Goal: Task Accomplishment & Management: Manage account settings

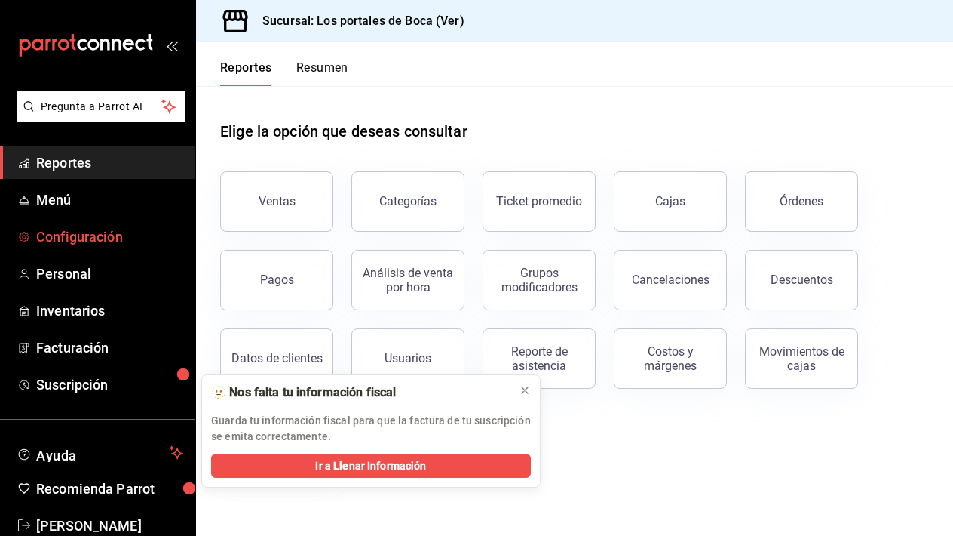
click at [91, 242] on span "Configuración" at bounding box center [109, 236] width 147 height 20
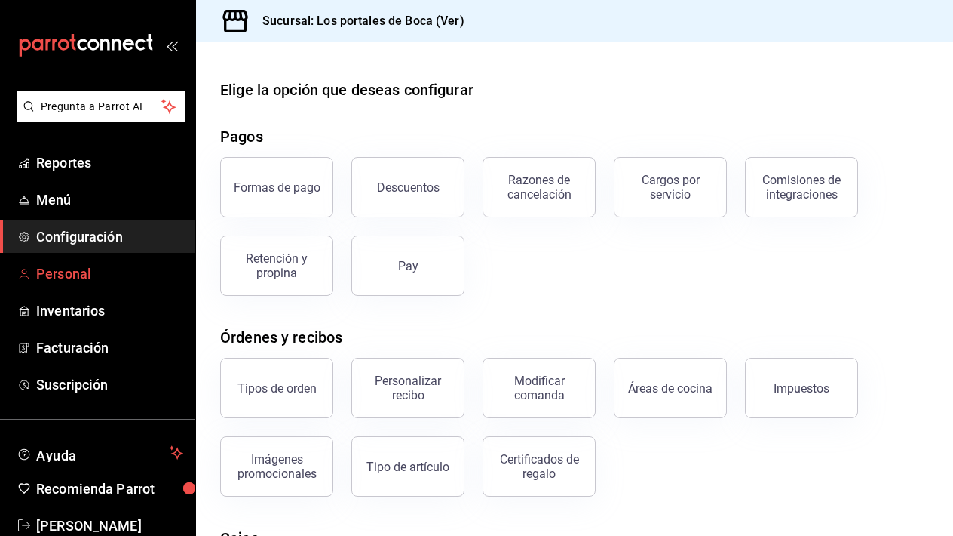
click at [121, 278] on span "Personal" at bounding box center [109, 273] width 147 height 20
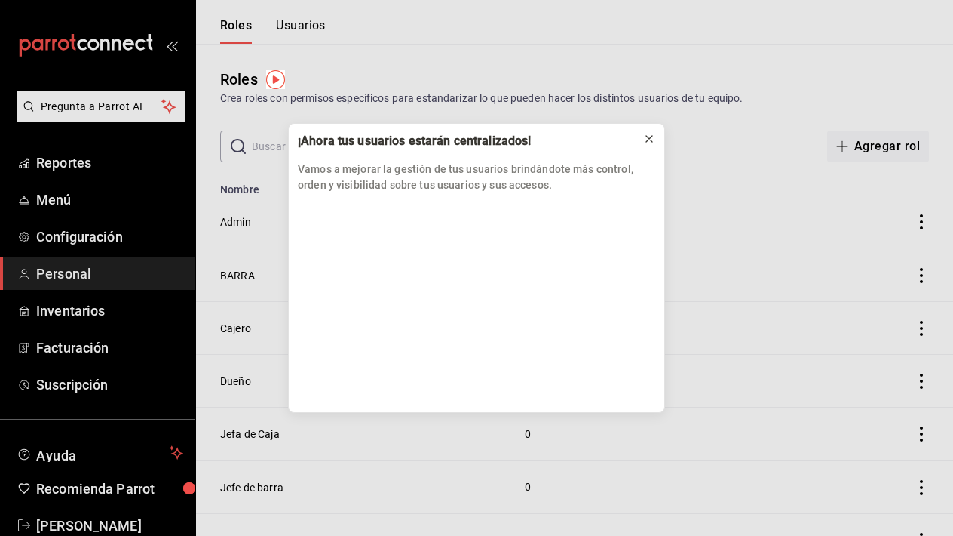
click at [652, 143] on icon at bounding box center [649, 139] width 12 height 12
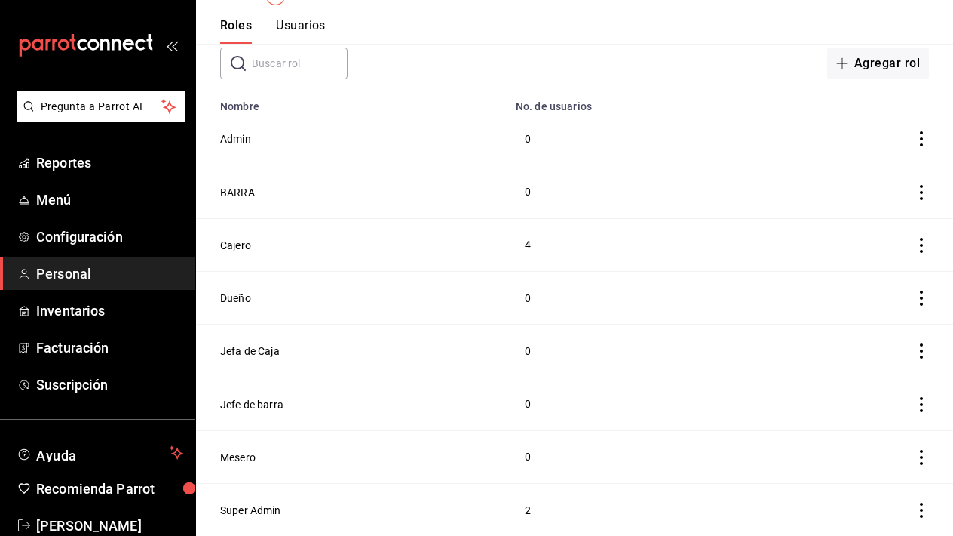
scroll to position [83, 0]
click at [237, 247] on button "Cajero" at bounding box center [235, 245] width 31 height 15
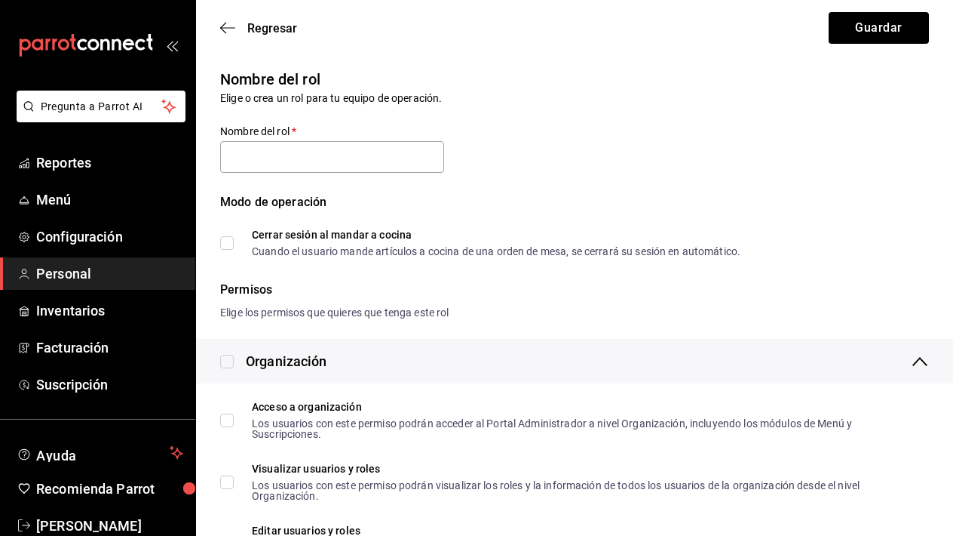
type input "Cajero"
checkbox input "true"
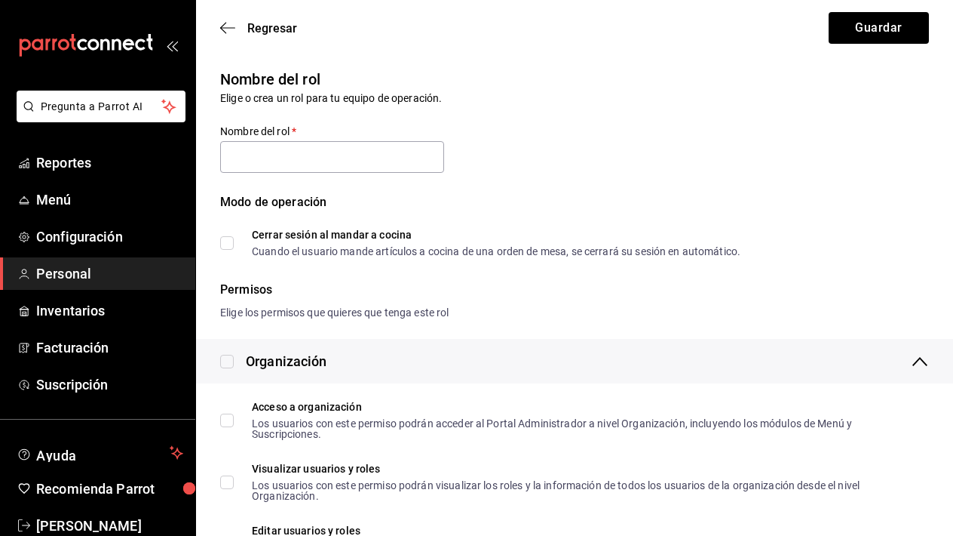
checkbox input "true"
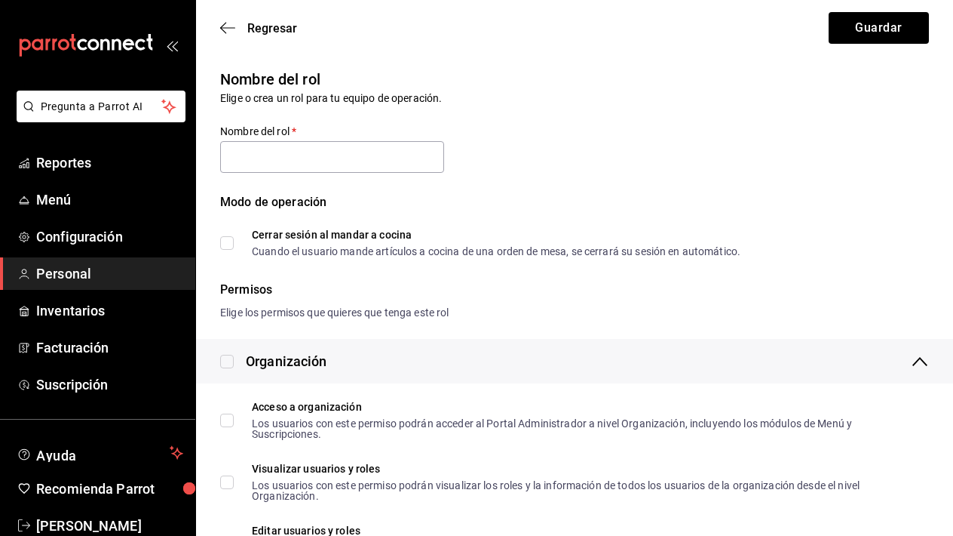
checkbox input "true"
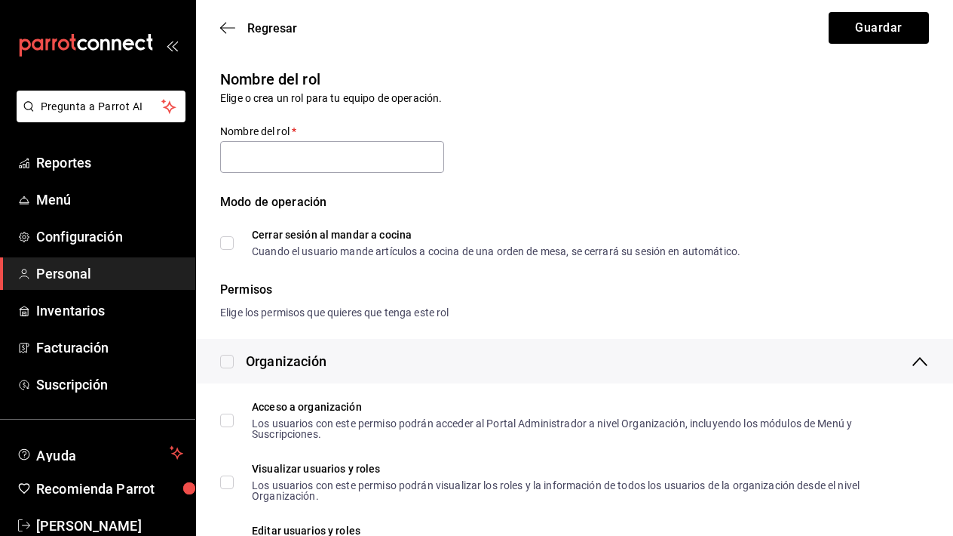
checkbox input "true"
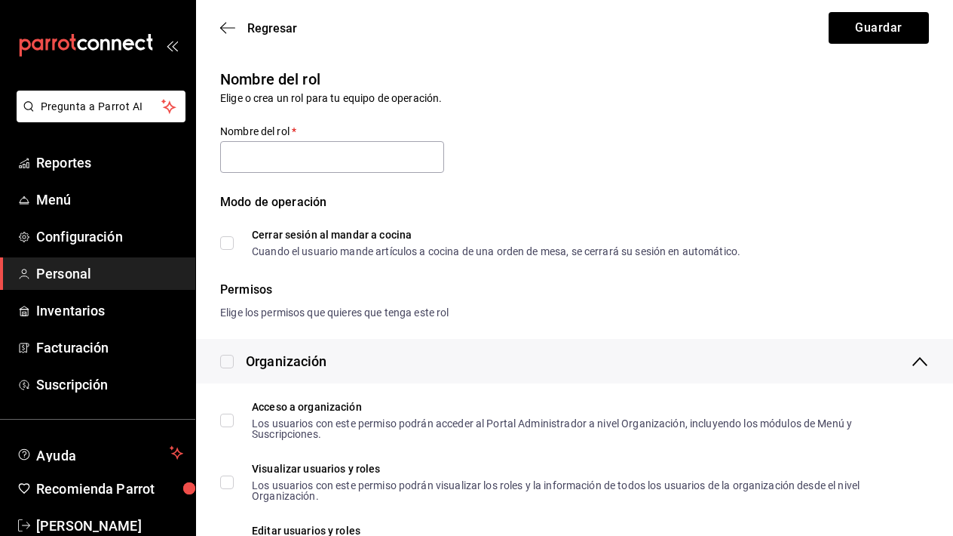
checkbox input "true"
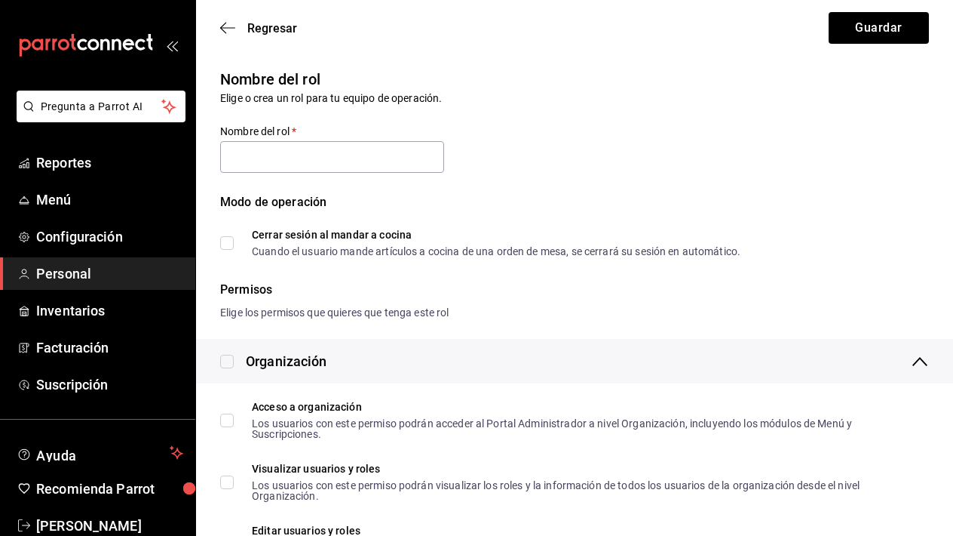
checkbox input "true"
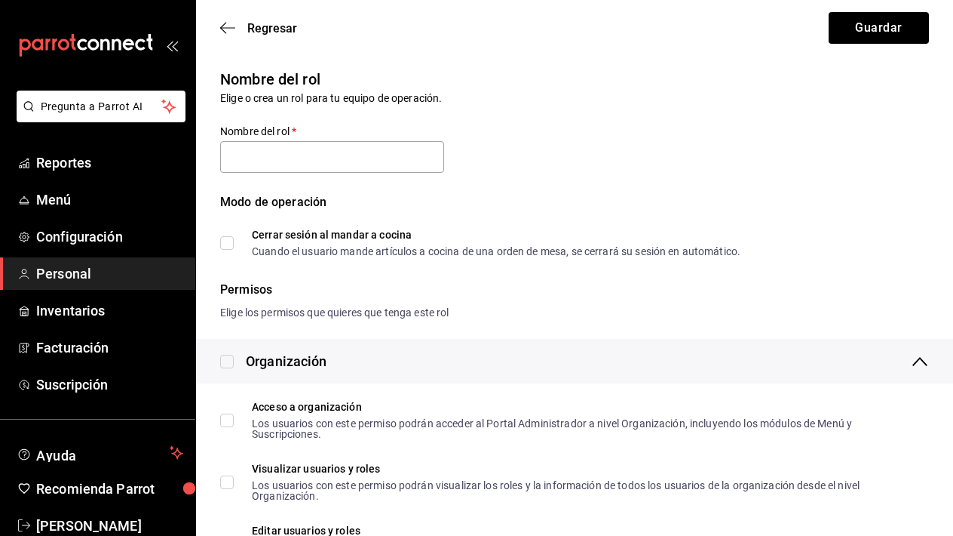
checkbox input "true"
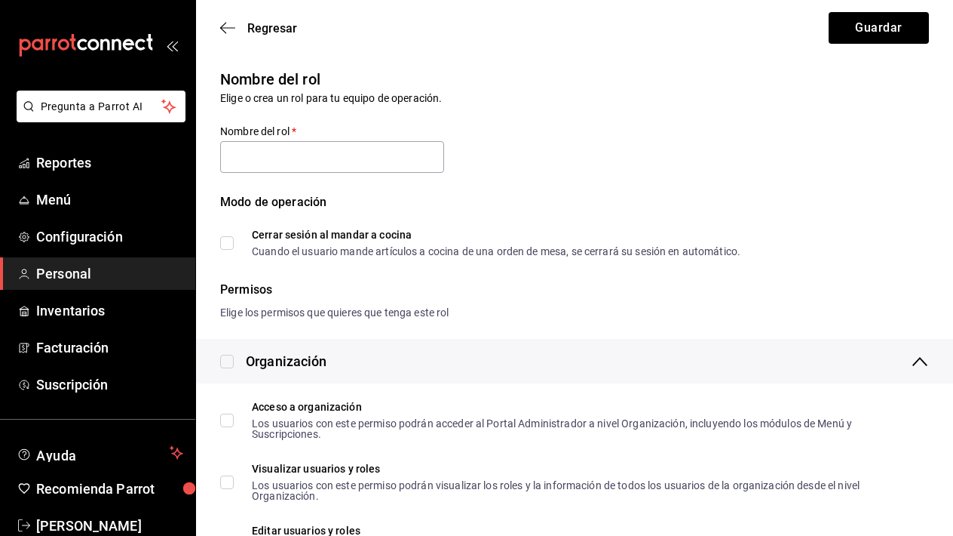
checkbox input "true"
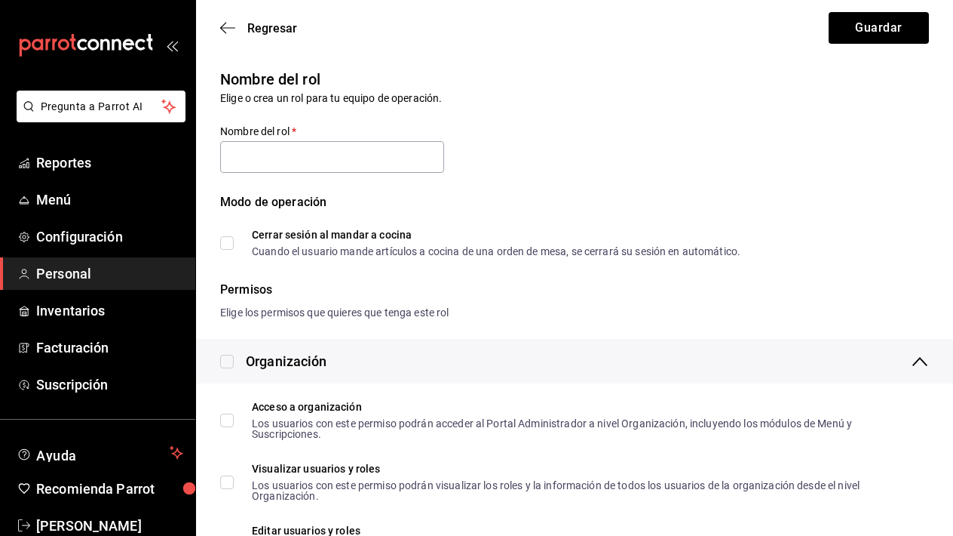
checkbox input "true"
click at [232, 26] on icon "button" at bounding box center [227, 28] width 15 height 14
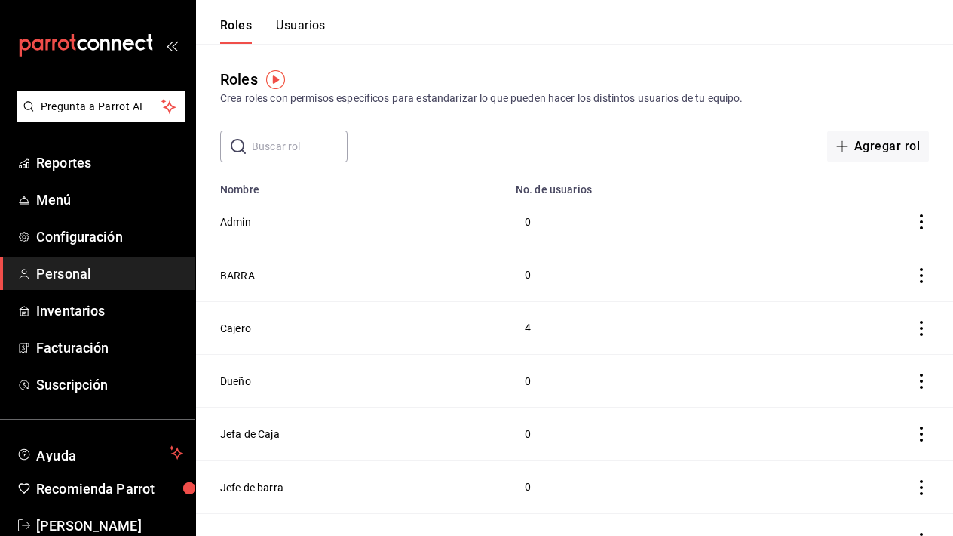
click at [315, 27] on button "Usuarios" at bounding box center [301, 31] width 50 height 26
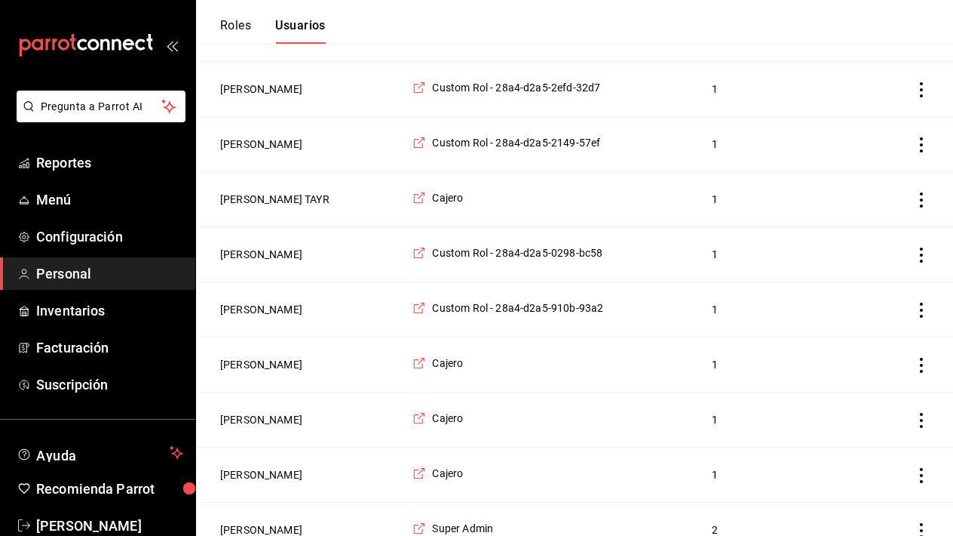
scroll to position [256, 0]
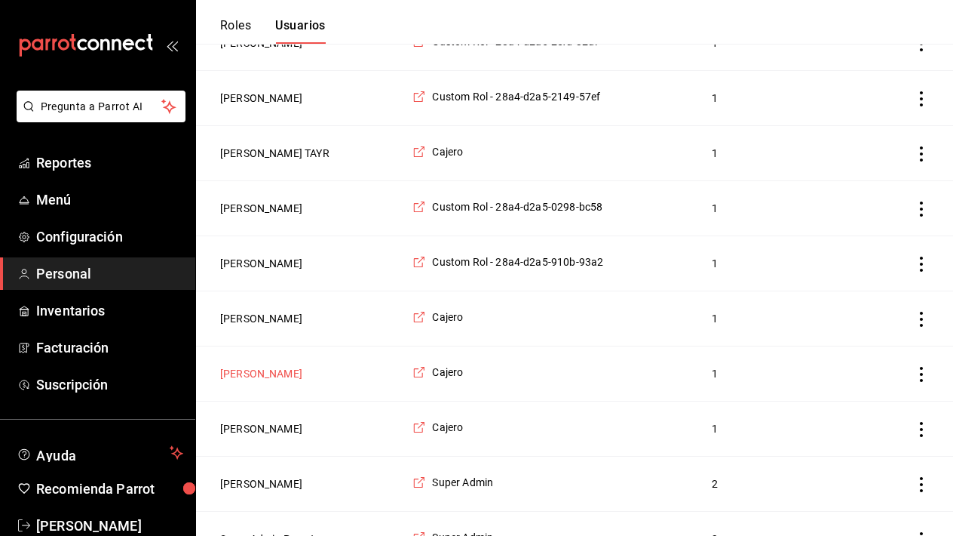
click at [302, 376] on button "[PERSON_NAME]" at bounding box center [261, 373] width 82 height 15
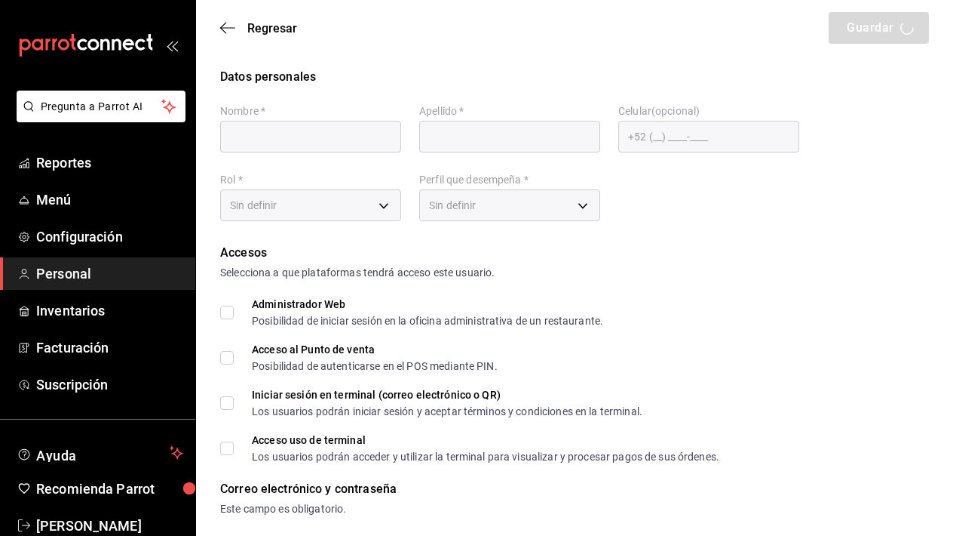
type input "[PERSON_NAME]"
type input "[PHONE_NUMBER]"
type input "abf1dda3-e212-4e42-a8d8-d83a7fb41e6a"
type input "CASHIER"
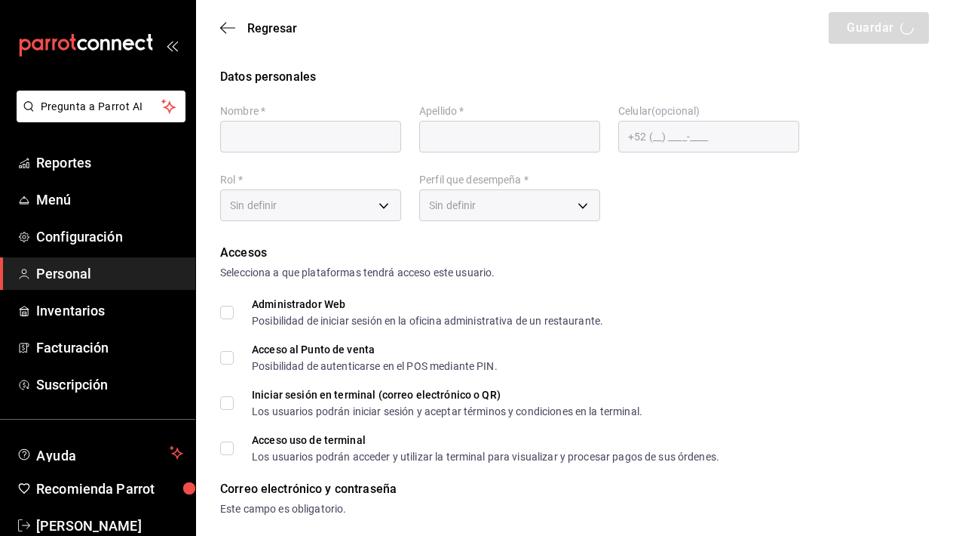
checkbox input "true"
type input "[EMAIL_ADDRESS][DOMAIN_NAME]"
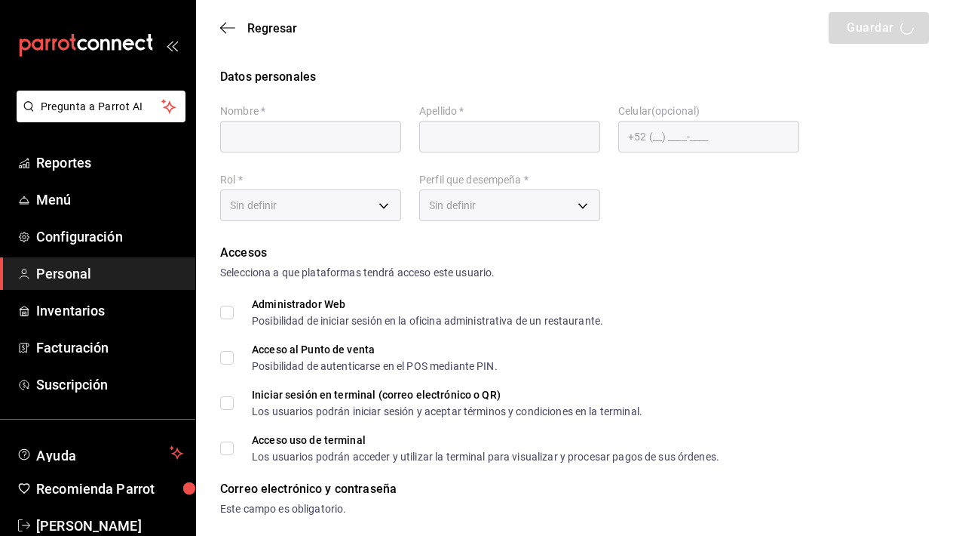
type input "2206"
checkbox input "true"
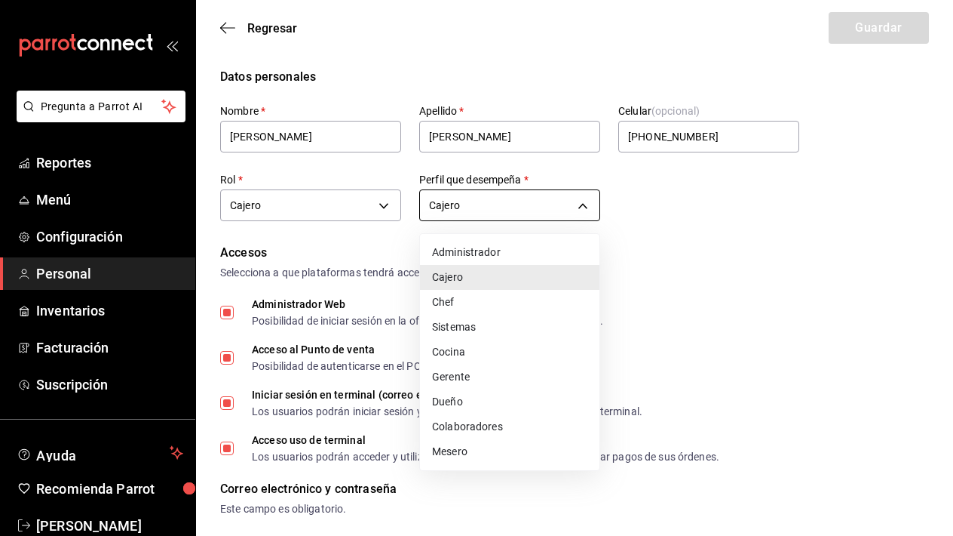
click at [665, 290] on div at bounding box center [476, 268] width 953 height 536
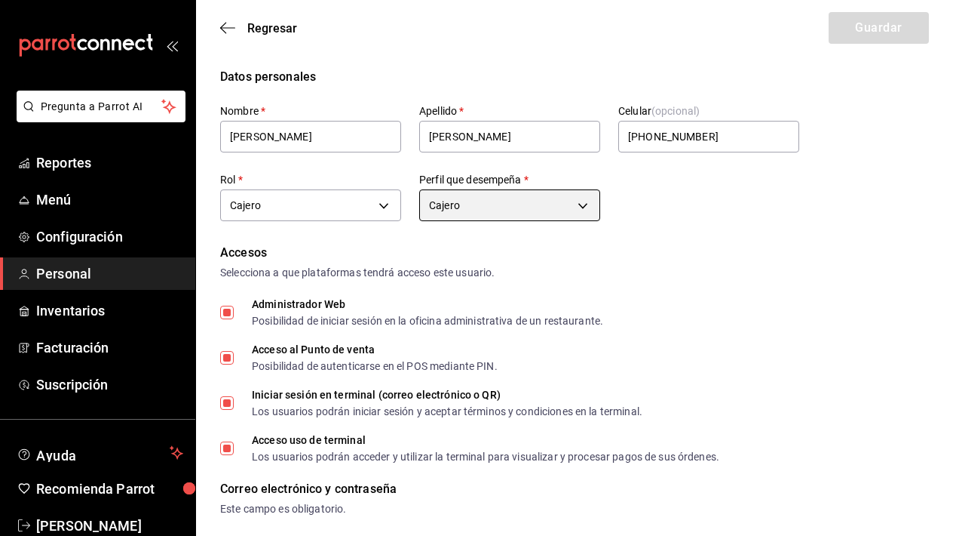
scroll to position [32, 0]
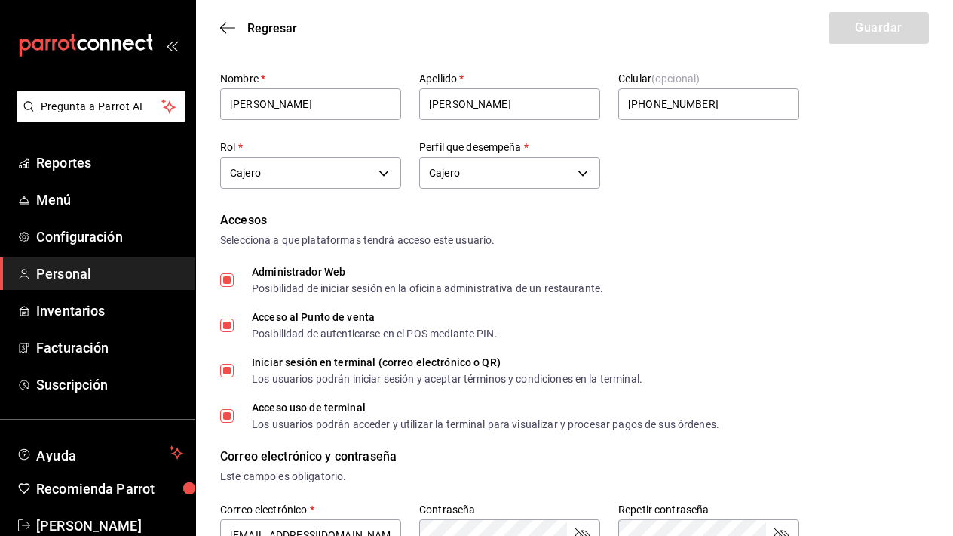
click at [229, 278] on input "Administrador Web Posibilidad de iniciar sesión en la oficina administrativa de…" at bounding box center [227, 280] width 14 height 14
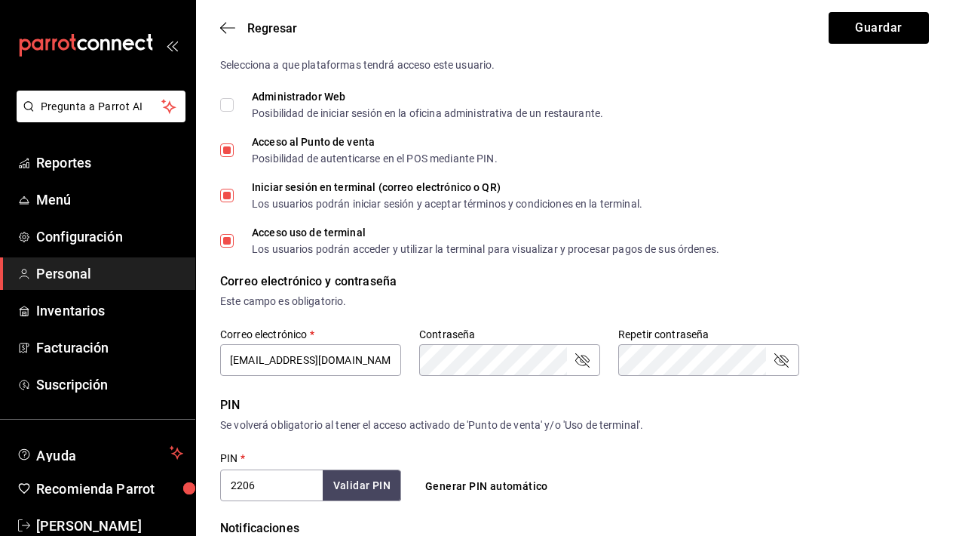
scroll to position [203, 0]
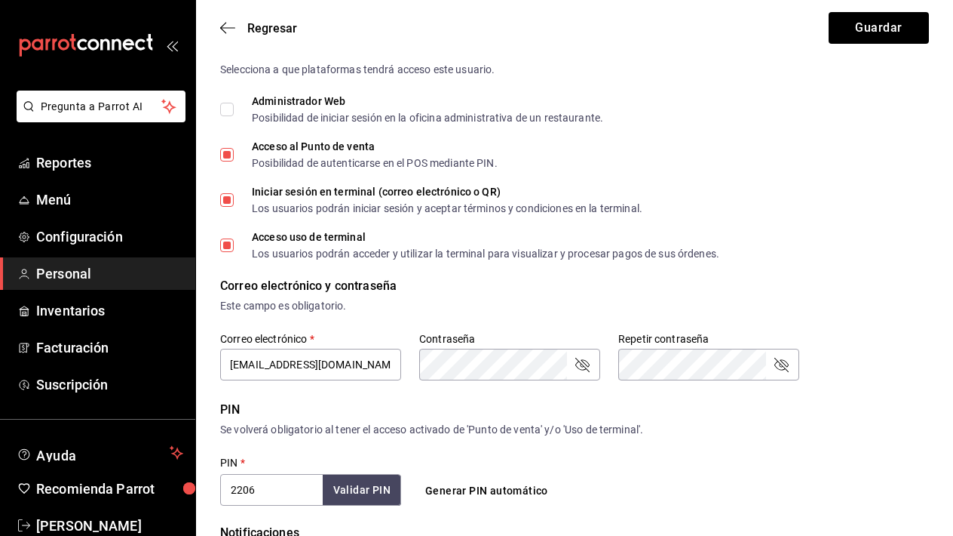
click at [231, 107] on input "Administrador Web Posibilidad de iniciar sesión en la oficina administrativa de…" at bounding box center [227, 110] width 14 height 14
checkbox input "true"
click at [582, 367] on icon "passwordField" at bounding box center [582, 364] width 18 height 18
click at [797, 373] on div "Repetir contraseña" at bounding box center [709, 365] width 181 height 32
click at [786, 370] on icon "passwordField" at bounding box center [781, 364] width 18 height 18
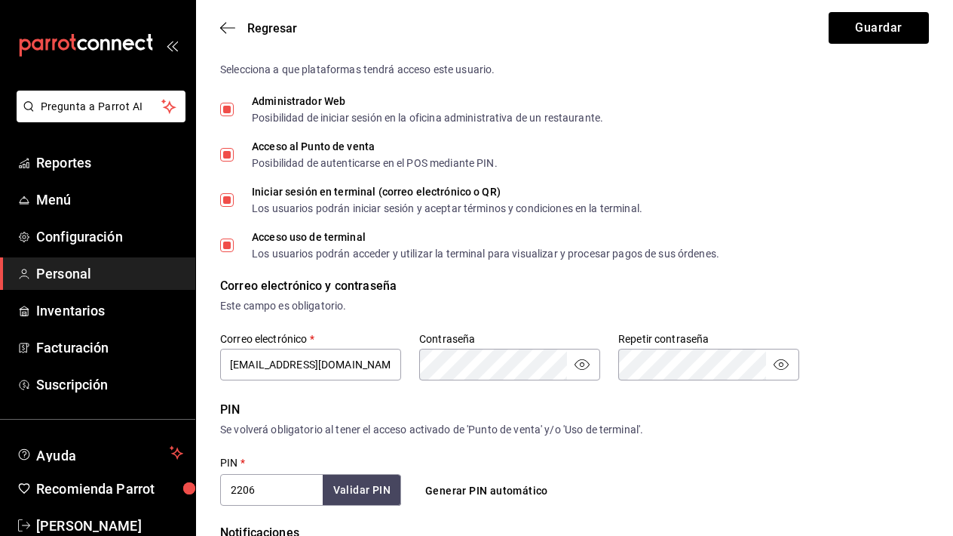
click at [263, 490] on input "2206" at bounding box center [271, 490] width 103 height 32
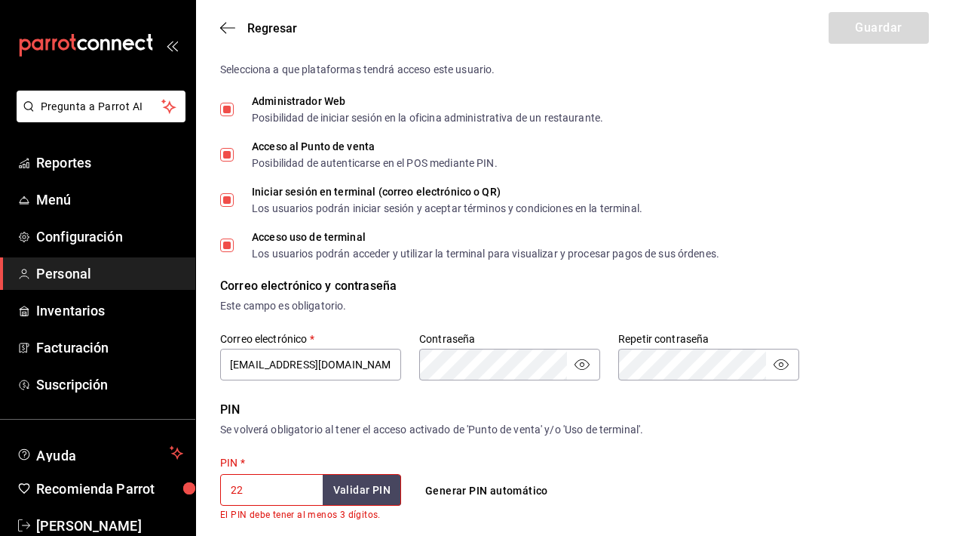
type input "2"
checkbox input "false"
checkbox input "true"
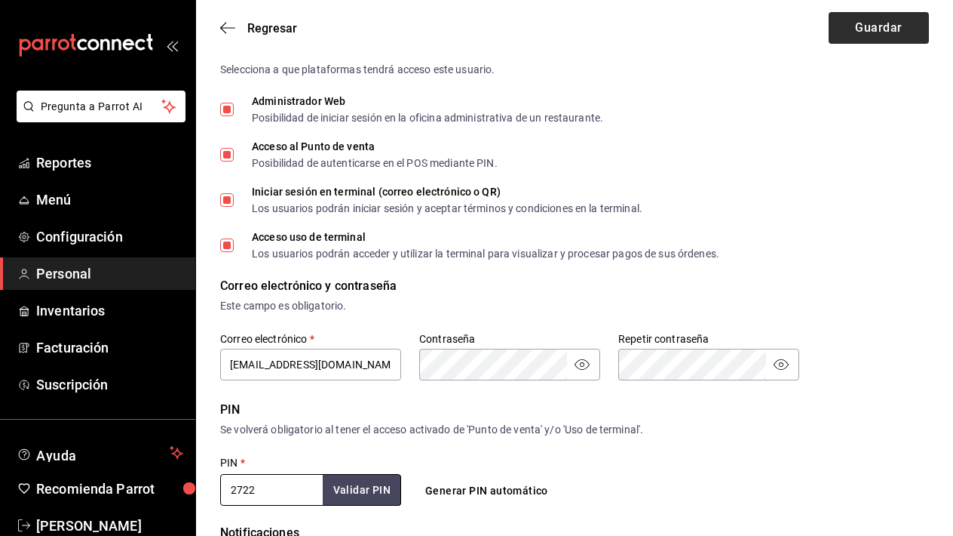
type input "2722"
click at [839, 26] on button "Guardar" at bounding box center [879, 28] width 100 height 32
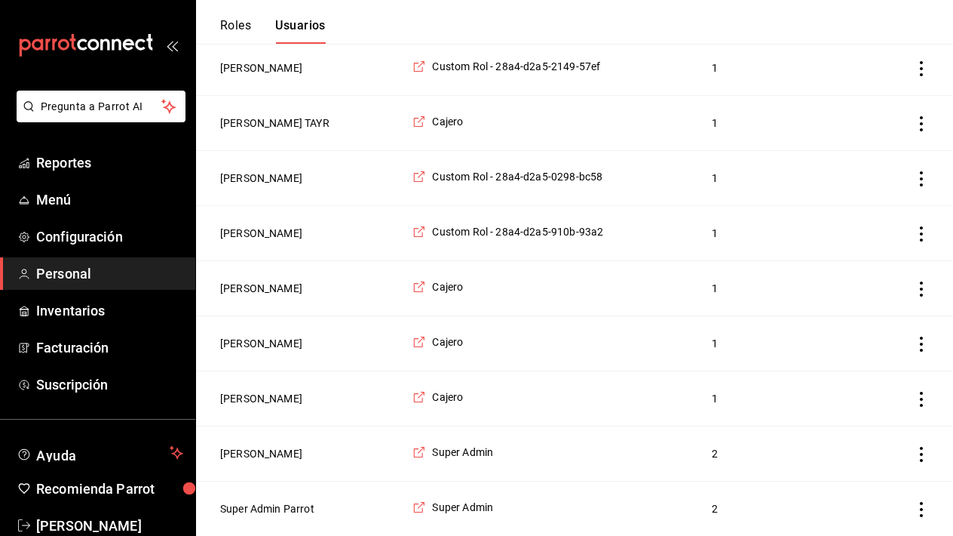
scroll to position [286, 0]
click at [426, 343] on icon "employeesTable" at bounding box center [420, 342] width 14 height 14
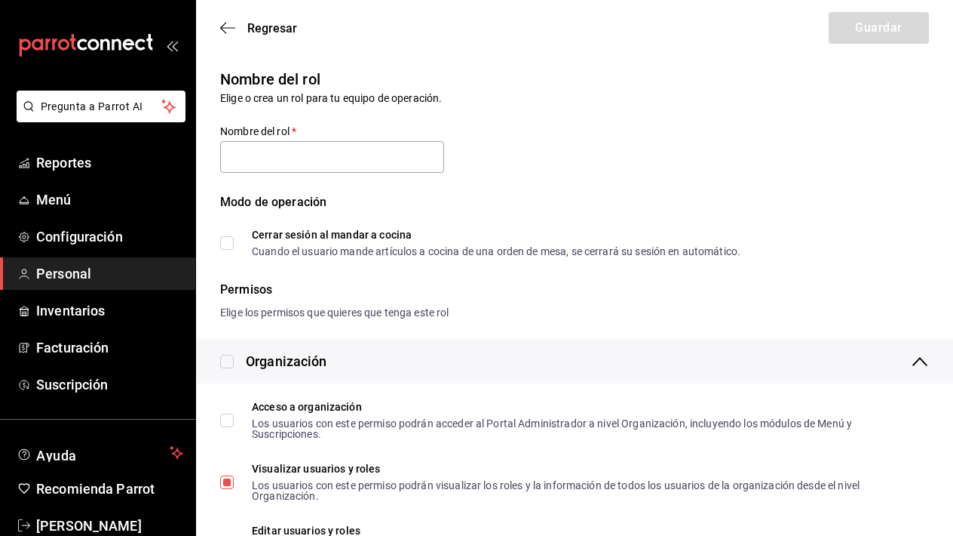
type input "Cajero"
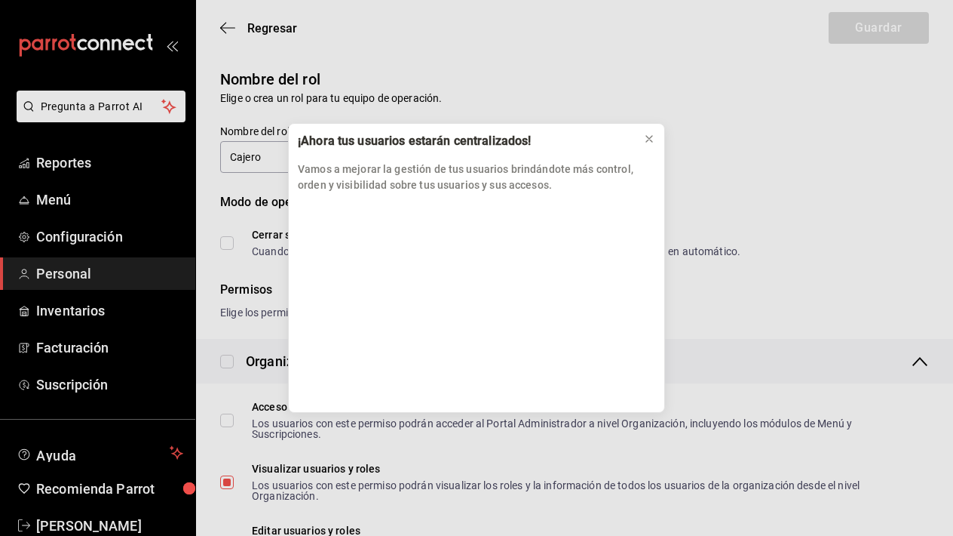
scroll to position [120, 0]
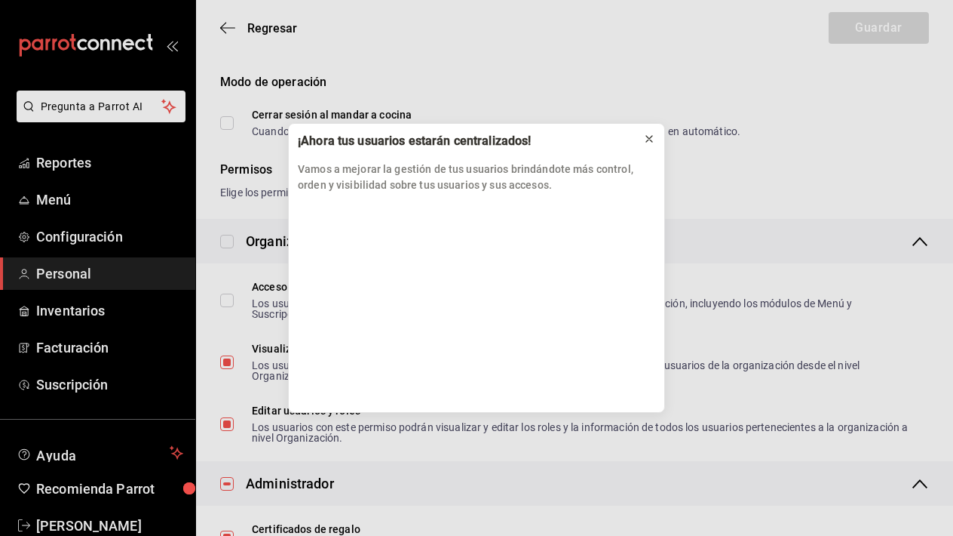
click at [653, 141] on icon at bounding box center [649, 139] width 12 height 12
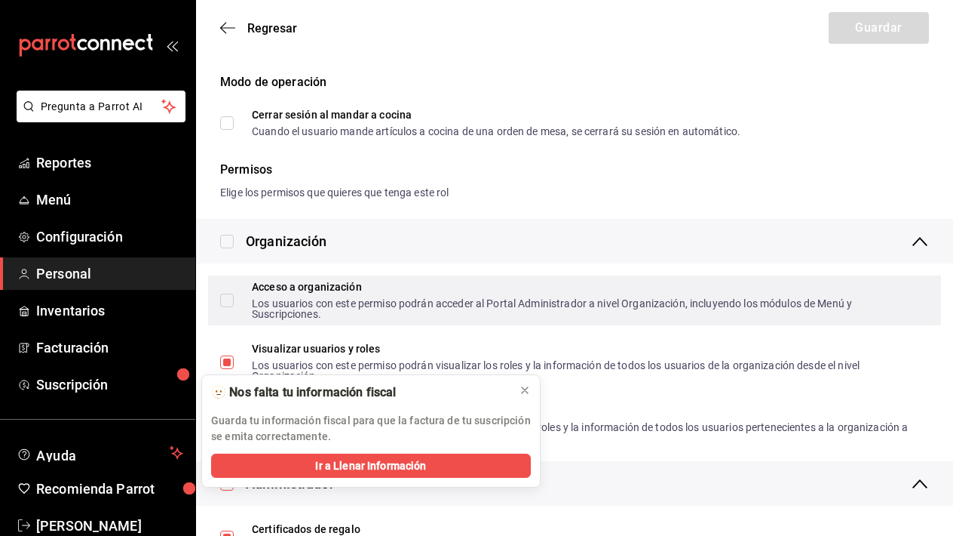
scroll to position [203, 0]
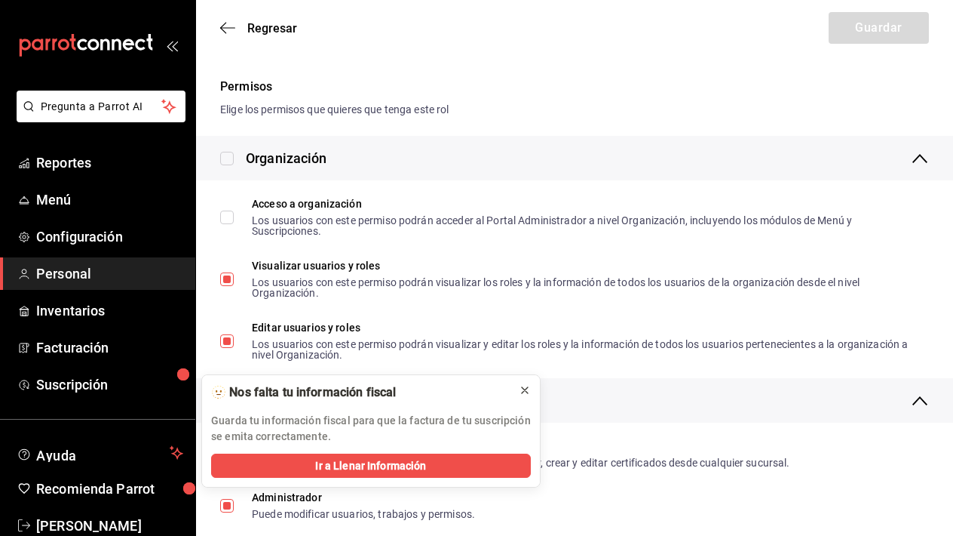
click at [525, 390] on icon at bounding box center [525, 390] width 6 height 6
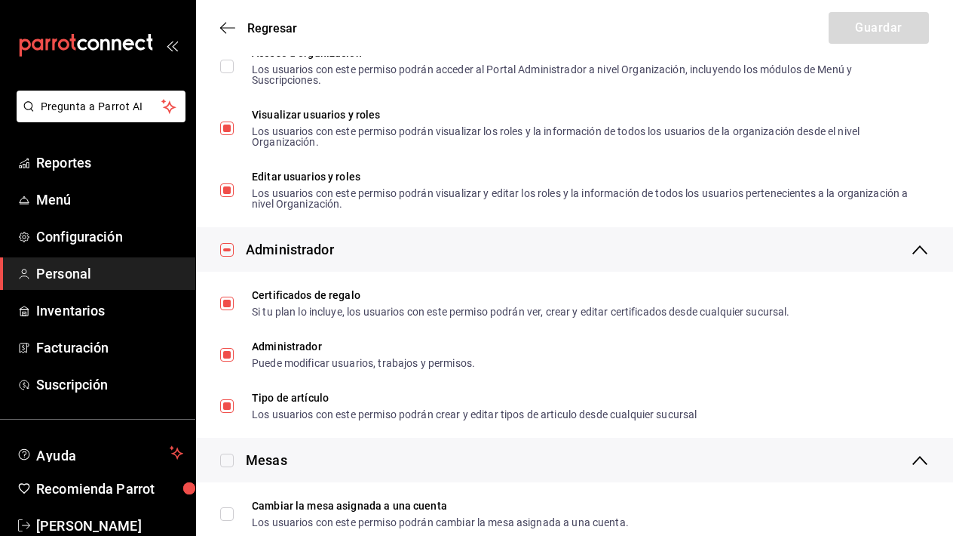
scroll to position [355, 0]
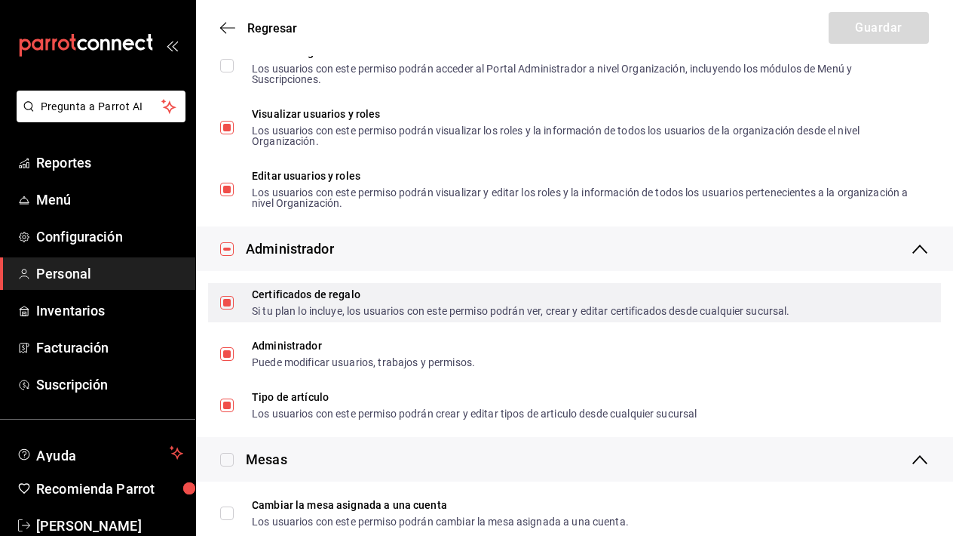
click at [228, 302] on input "Certificados de regalo Si tu plan lo incluye, los usuarios con este permiso pod…" at bounding box center [227, 303] width 14 height 14
checkbox input "false"
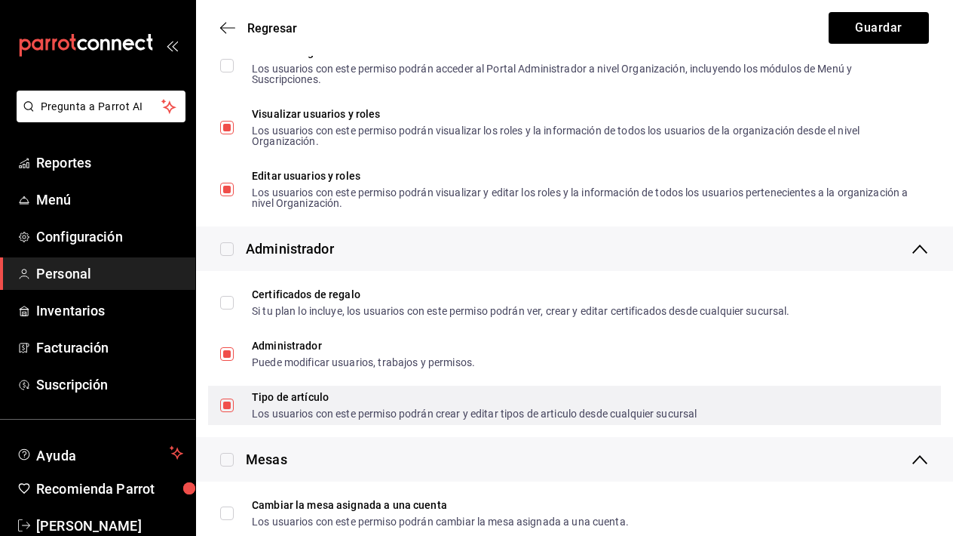
click at [223, 407] on input "Tipo de artículo Los usuarios con este permiso podrán crear y editar tipos de a…" at bounding box center [227, 405] width 14 height 14
checkbox input "false"
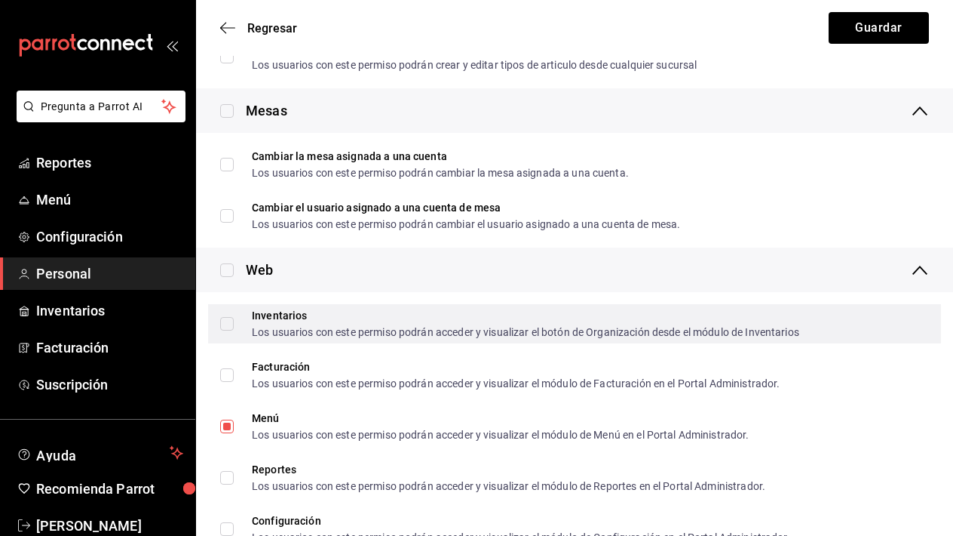
scroll to position [757, 0]
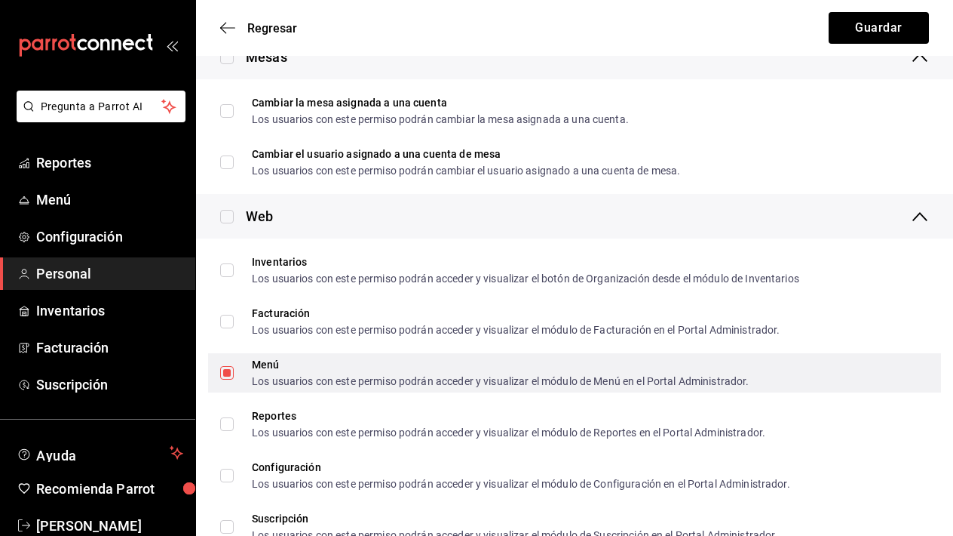
click at [229, 373] on input "Menú Los usuarios con este permiso podrán acceder y visualizar el módulo de Men…" at bounding box center [227, 373] width 14 height 14
checkbox input "false"
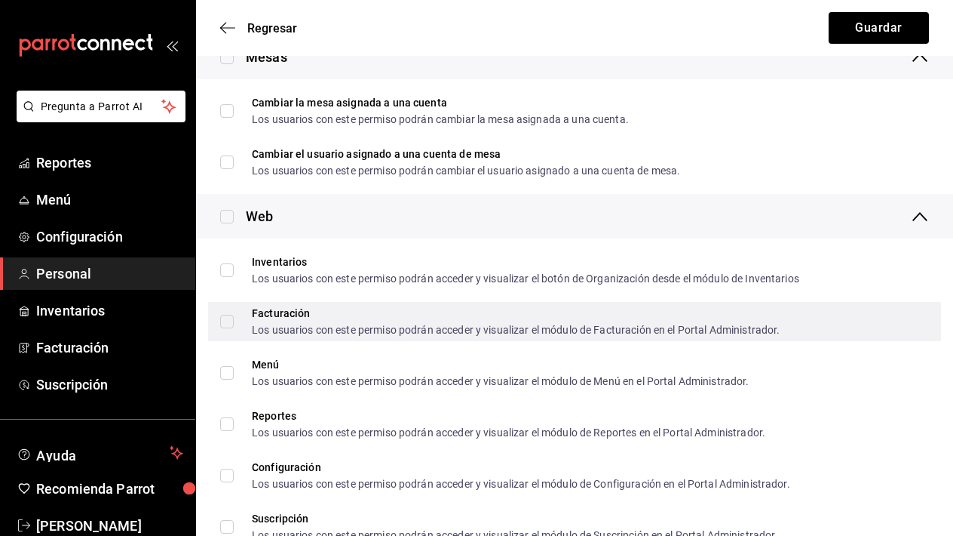
click at [231, 320] on input "Facturación Los usuarios con este permiso podrán acceder y visualizar el módulo…" at bounding box center [227, 322] width 14 height 14
checkbox input "true"
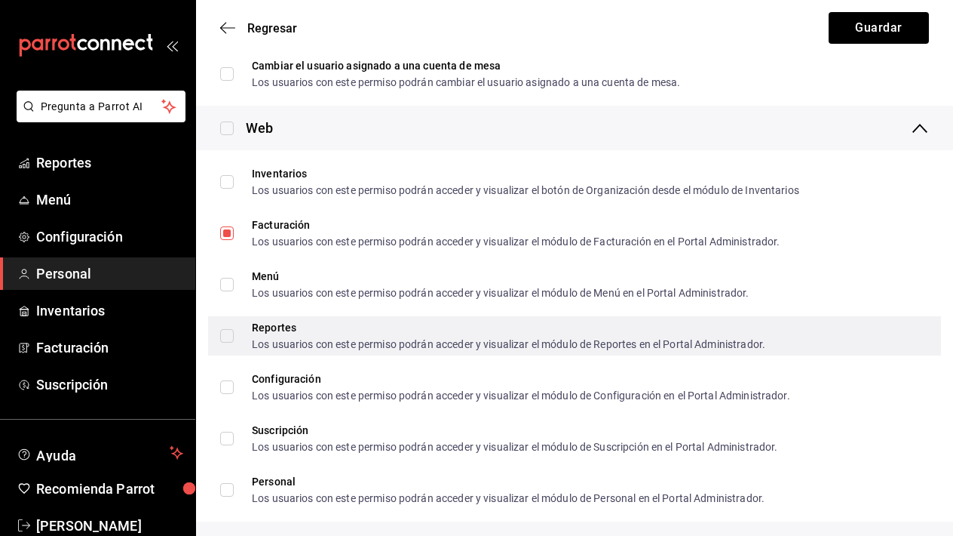
scroll to position [855, 0]
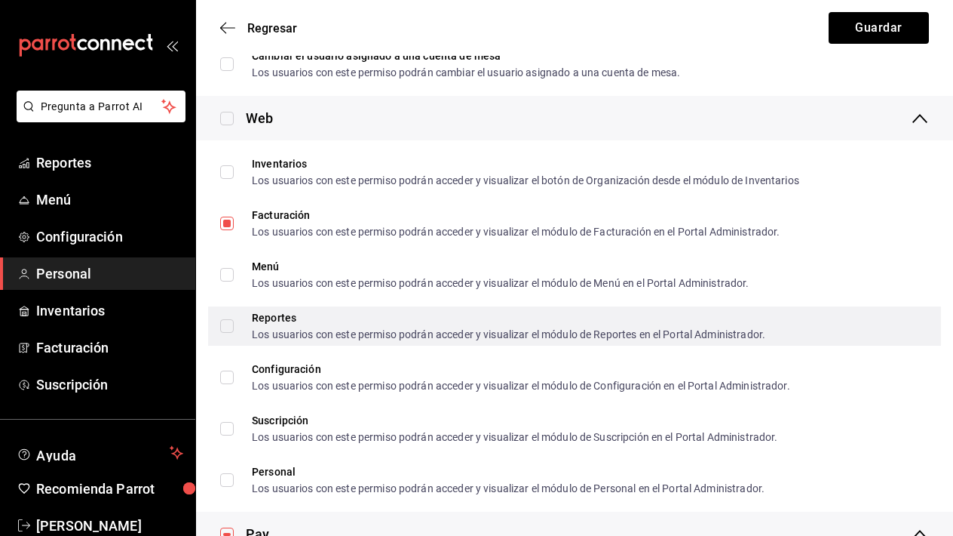
click at [226, 327] on input "Reportes Los usuarios con este permiso podrán acceder y visualizar el módulo de…" at bounding box center [227, 326] width 14 height 14
checkbox input "true"
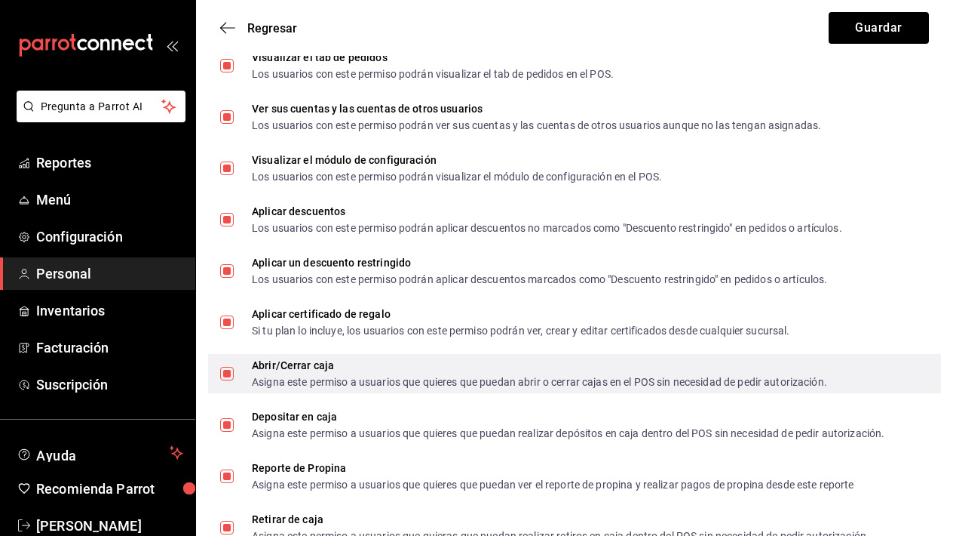
scroll to position [1639, 0]
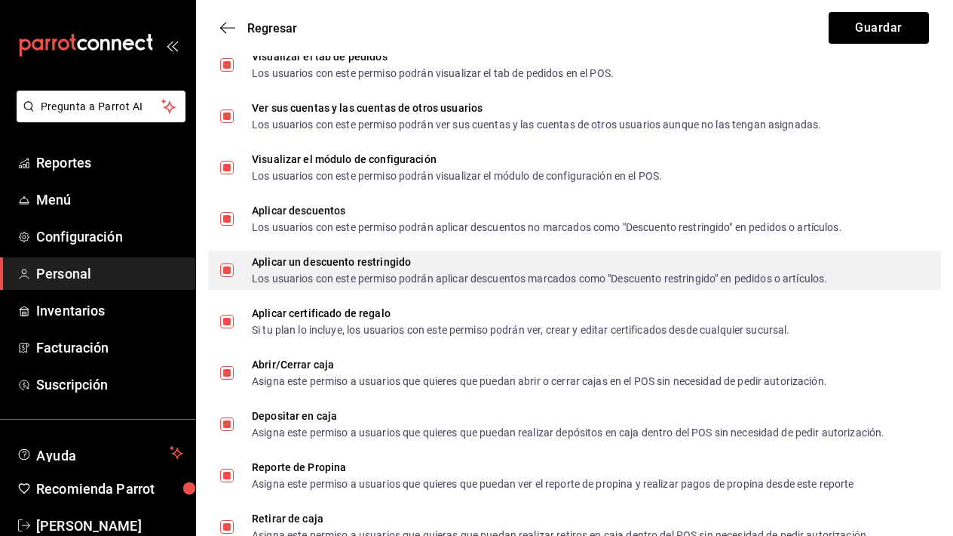
click at [230, 268] on input "Aplicar un descuento restringido Los usuarios con este permiso podrán aplicar d…" at bounding box center [227, 270] width 14 height 14
checkbox input "false"
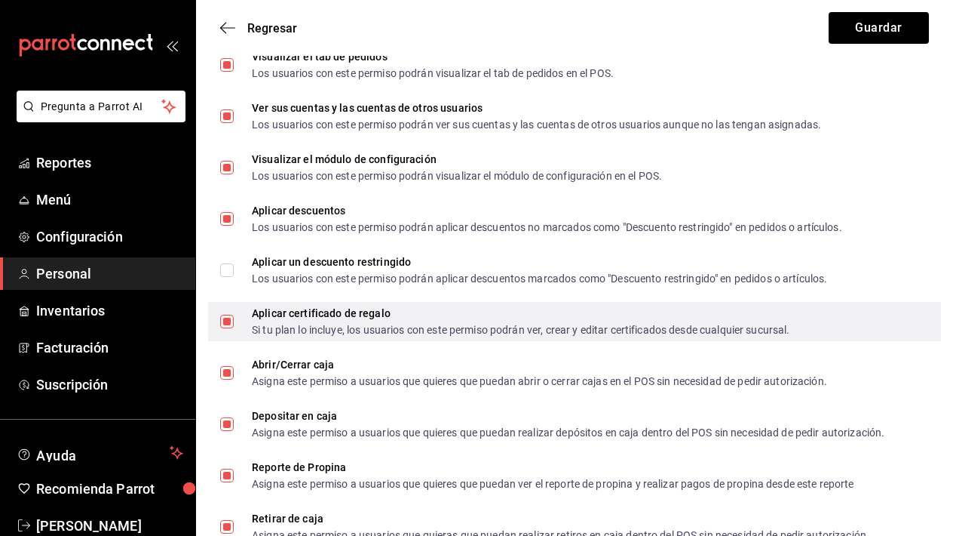
click at [230, 324] on input "Aplicar certificado de regalo Si tu plan lo incluye, los usuarios con este perm…" at bounding box center [227, 322] width 14 height 14
checkbox input "false"
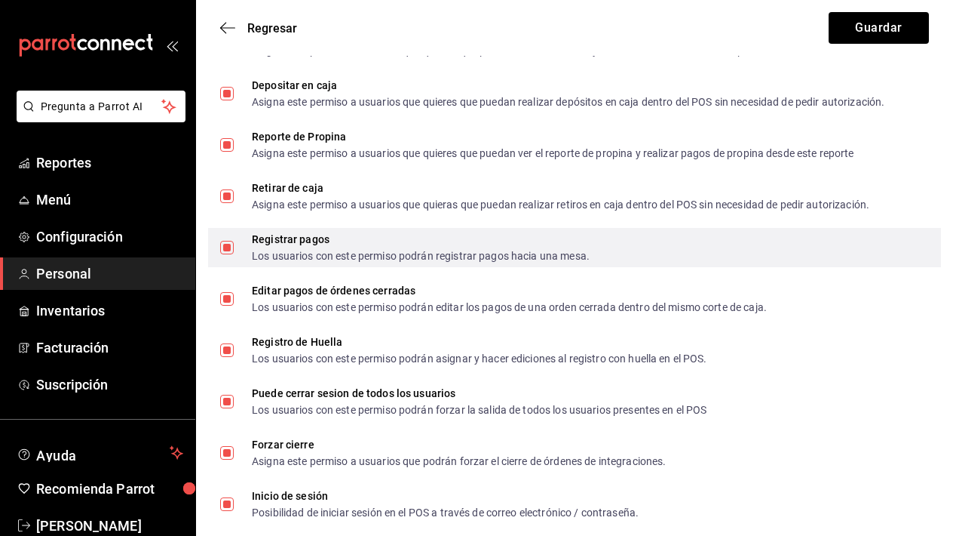
scroll to position [1970, 0]
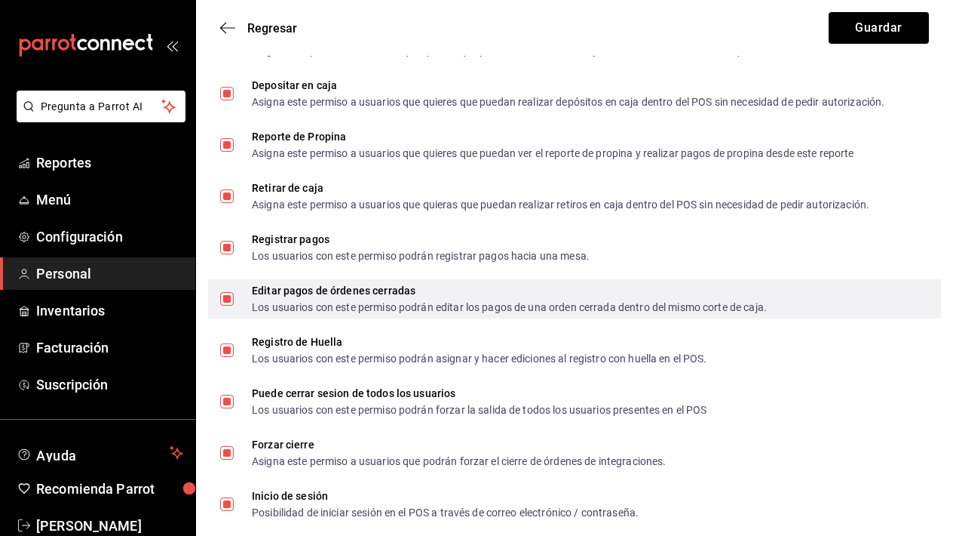
click at [222, 303] on input "Editar pagos de órdenes cerradas Los usuarios con este permiso podrán editar lo…" at bounding box center [227, 299] width 14 height 14
checkbox input "false"
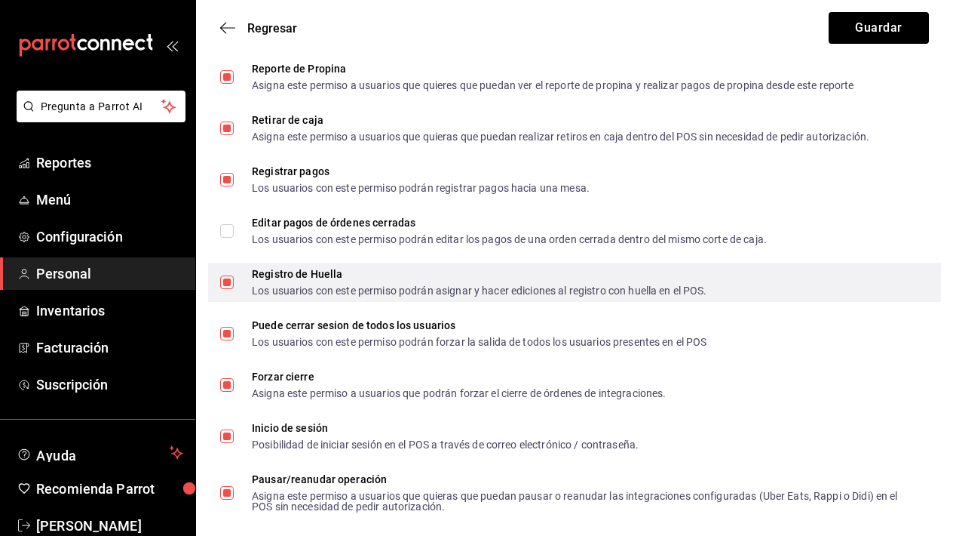
scroll to position [2038, 0]
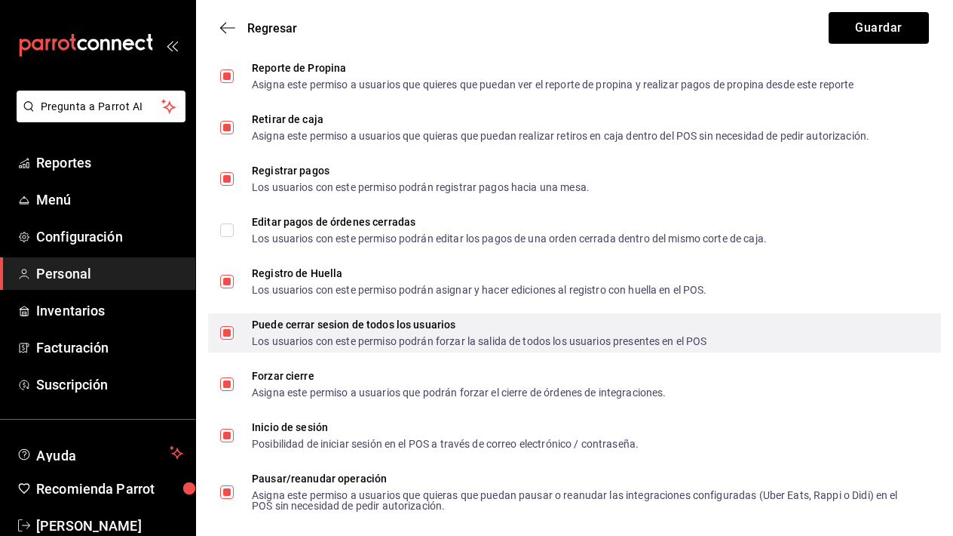
click at [231, 336] on input "Puede cerrar sesion de todos los usuarios Los usuarios con este permiso podrán …" at bounding box center [227, 333] width 14 height 14
checkbox input "false"
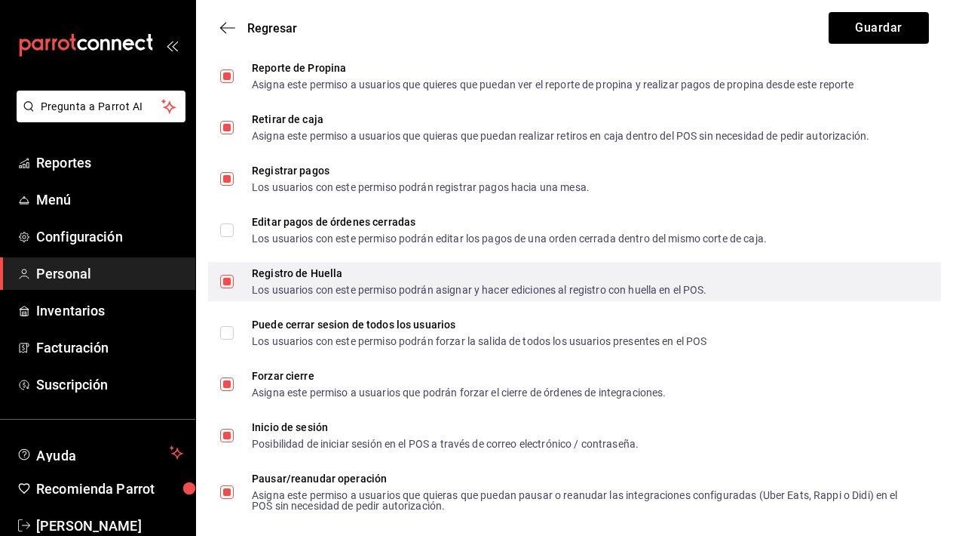
click at [227, 279] on input "Registro de Huella Los usuarios con este permiso podrán asignar y hacer edicion…" at bounding box center [227, 282] width 14 height 14
checkbox input "false"
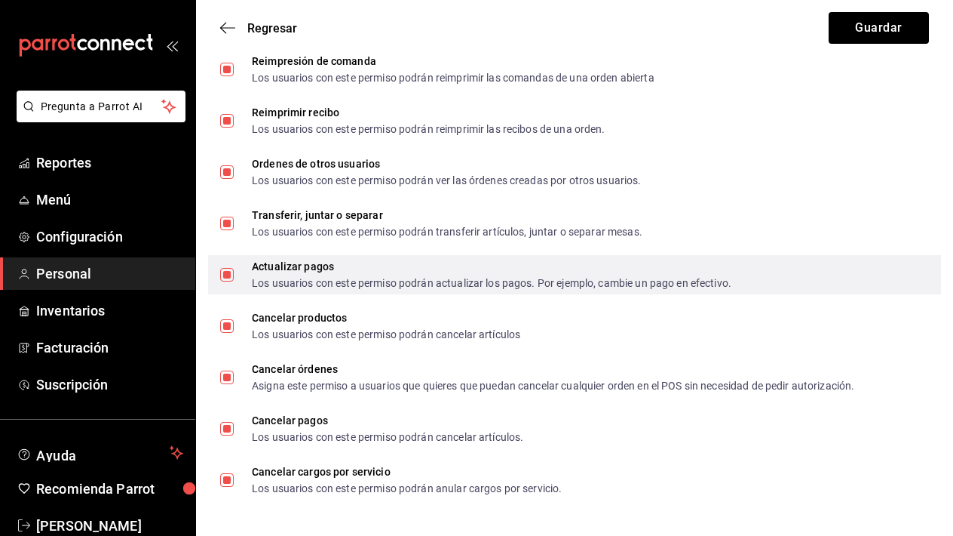
scroll to position [2671, 0]
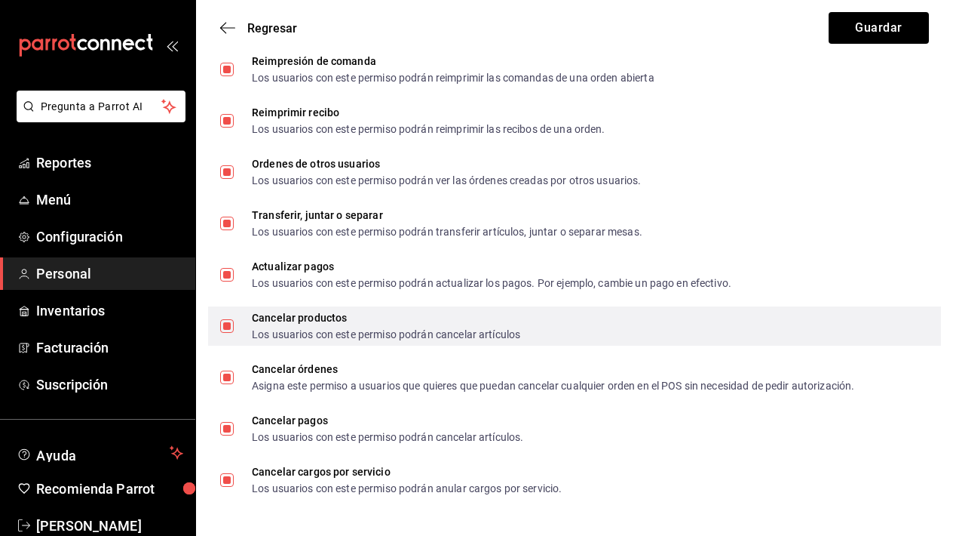
click at [231, 327] on input "Cancelar productos Los usuarios con este permiso podrán cancelar artículos" at bounding box center [227, 326] width 14 height 14
checkbox input "false"
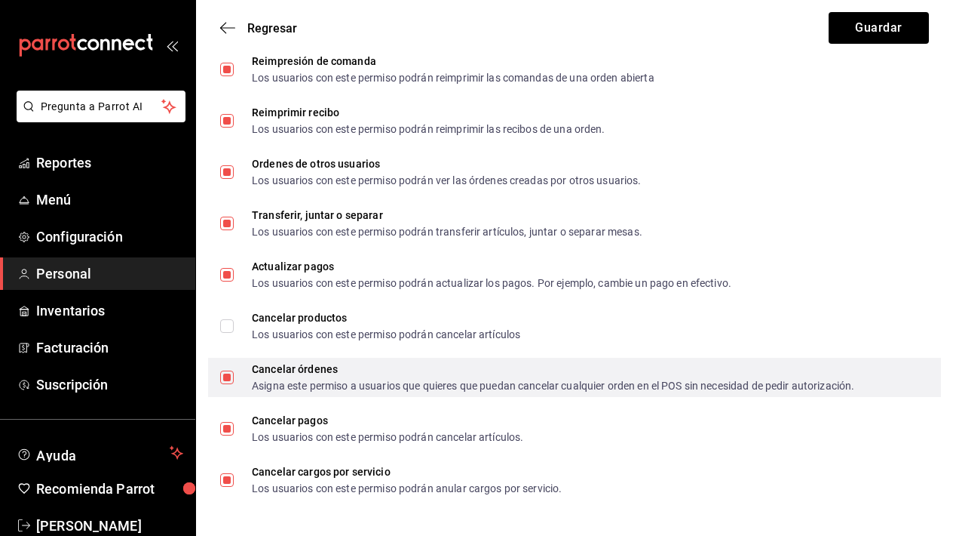
click at [232, 382] on input "Cancelar órdenes Asigna este permiso a usuarios que quieres que puedan cancelar…" at bounding box center [227, 377] width 14 height 14
checkbox input "false"
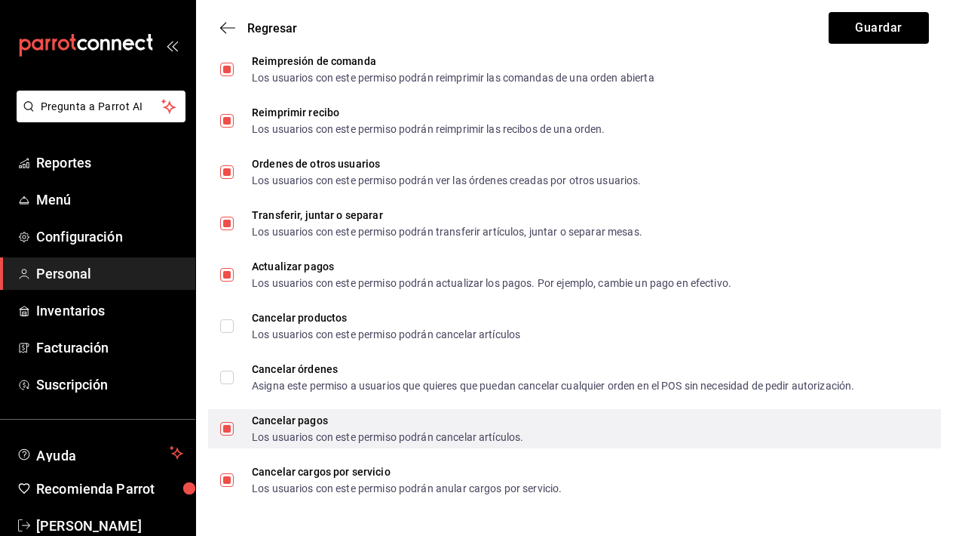
click at [232, 432] on input "Cancelar pagos Los usuarios con este permiso podrán cancelar artículos." at bounding box center [227, 429] width 14 height 14
checkbox input "false"
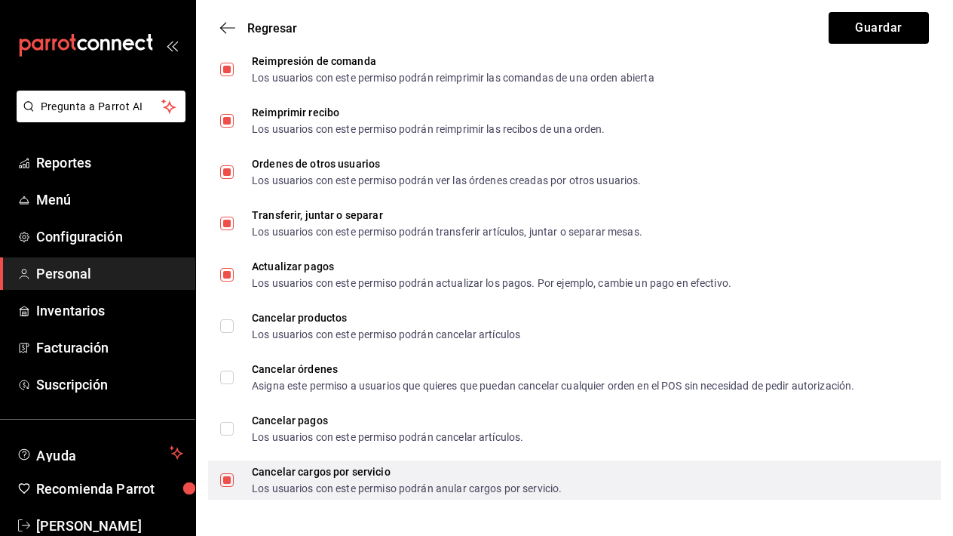
click at [222, 477] on input "Cancelar cargos por servicio Los usuarios con este permiso podrán anular cargos…" at bounding box center [227, 480] width 14 height 14
checkbox input "false"
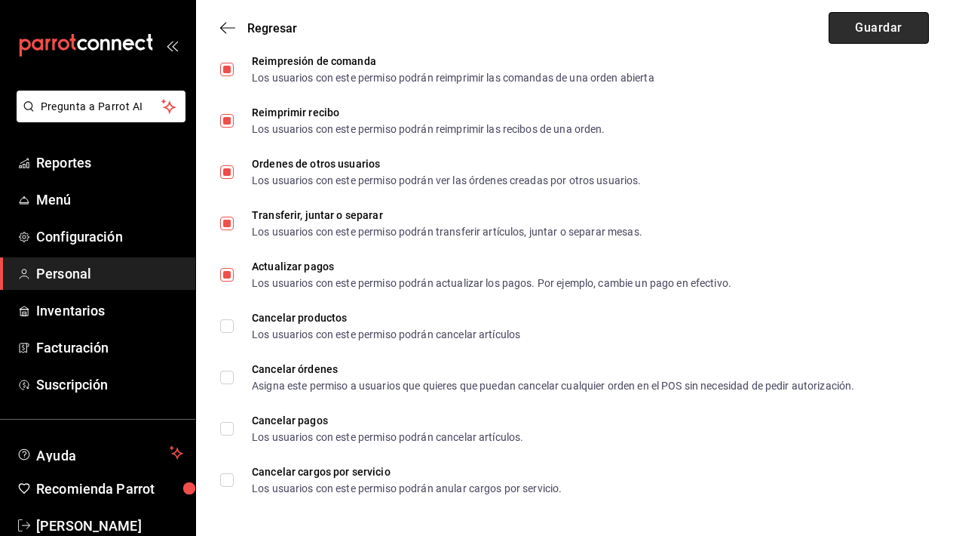
click at [869, 32] on button "Guardar" at bounding box center [879, 28] width 100 height 32
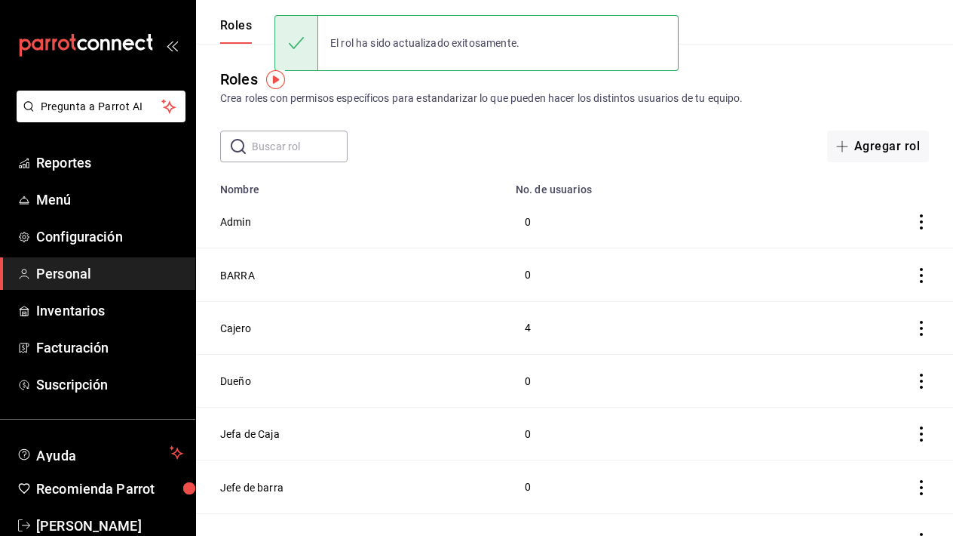
click at [714, 48] on div "Roles Crea roles con permisos específicos para estandarizar lo que pueden hacer…" at bounding box center [574, 103] width 757 height 118
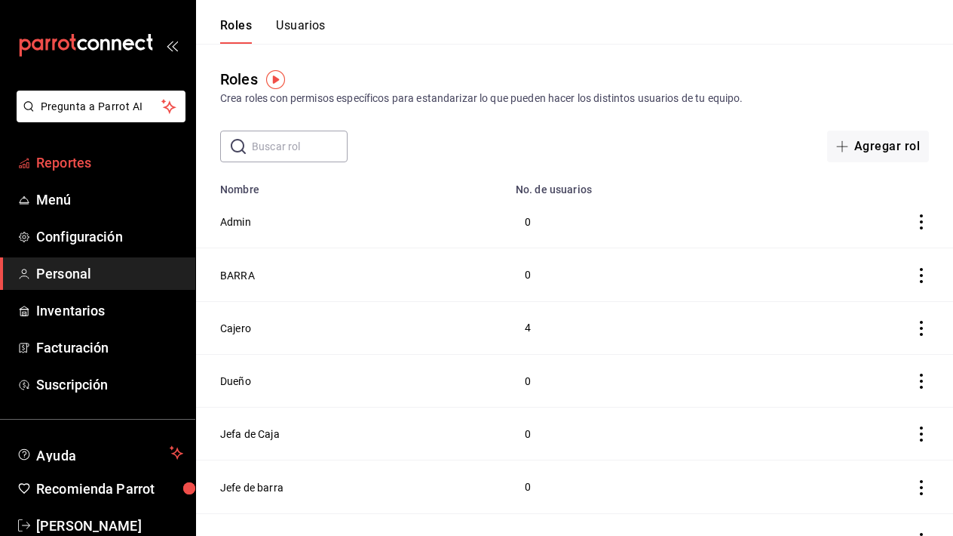
click at [86, 161] on span "Reportes" at bounding box center [109, 162] width 147 height 20
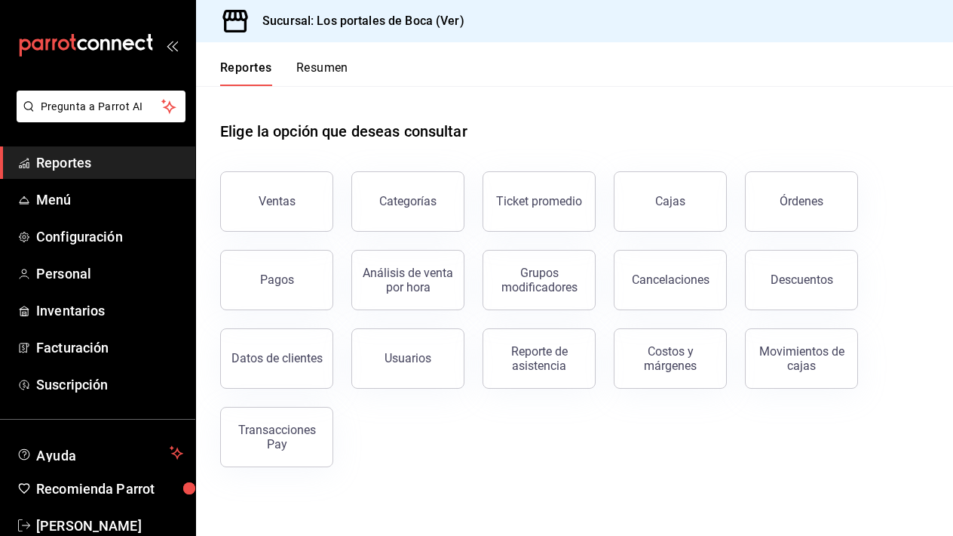
click at [86, 161] on span "Reportes" at bounding box center [109, 162] width 147 height 20
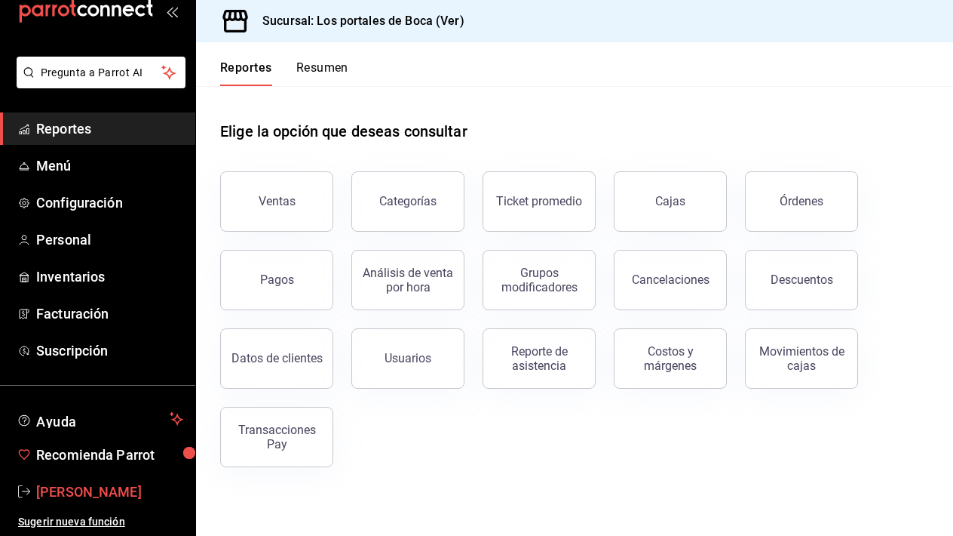
scroll to position [34, 0]
click at [294, 182] on button "Ventas" at bounding box center [276, 201] width 113 height 60
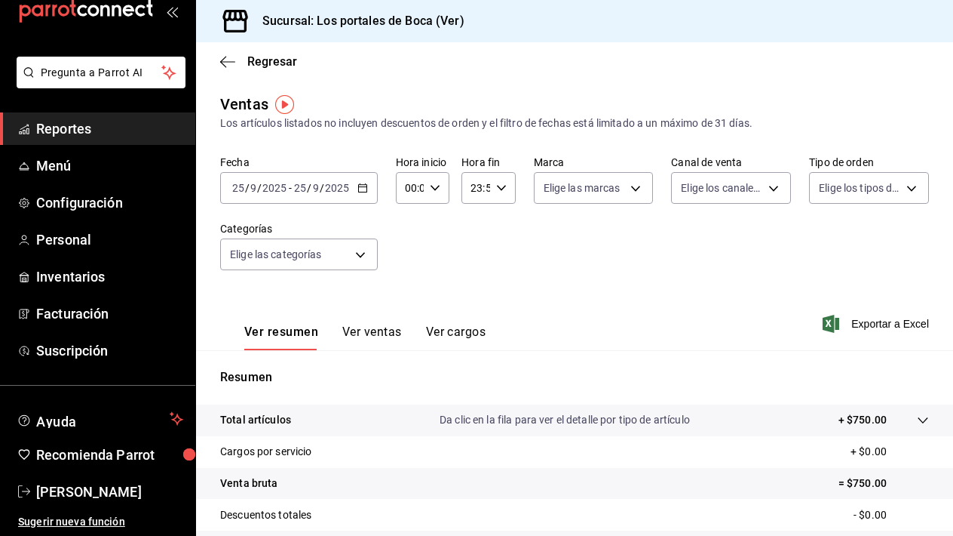
click at [68, 132] on span "Reportes" at bounding box center [109, 128] width 147 height 20
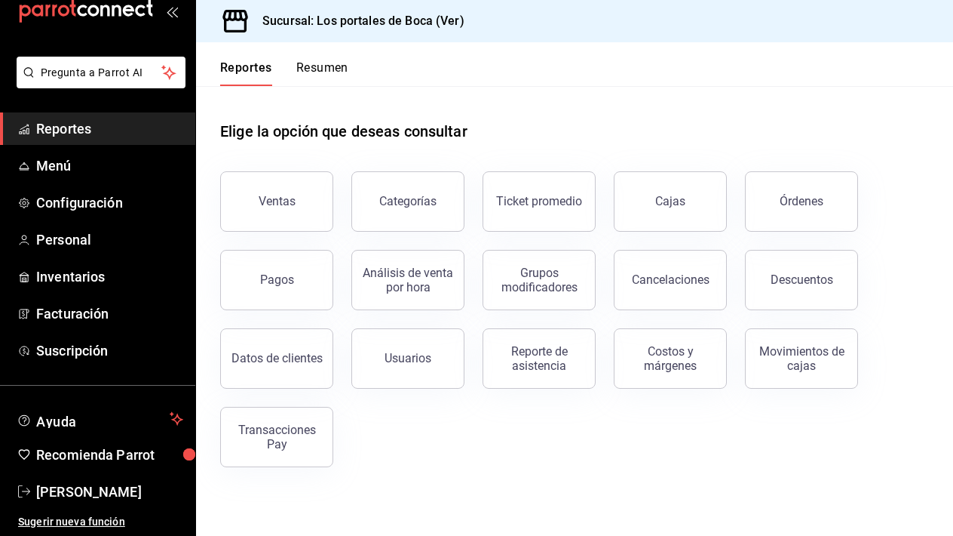
click at [316, 67] on button "Resumen" at bounding box center [322, 73] width 52 height 26
